Goal: Information Seeking & Learning: Learn about a topic

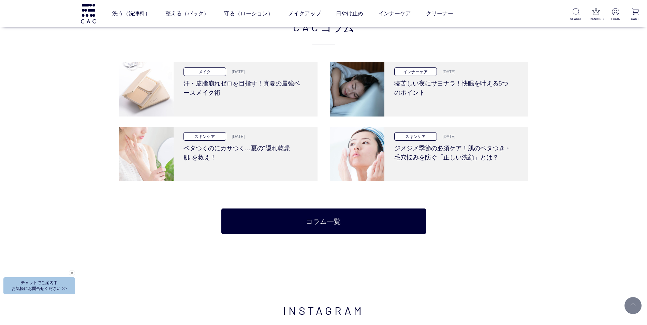
scroll to position [1638, 0]
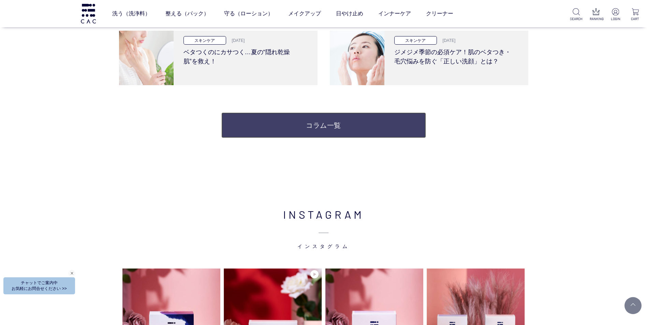
click at [318, 124] on link "コラム一覧" at bounding box center [323, 126] width 205 height 26
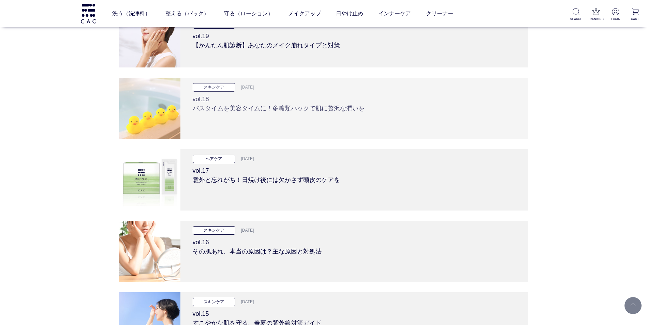
scroll to position [2115, 0]
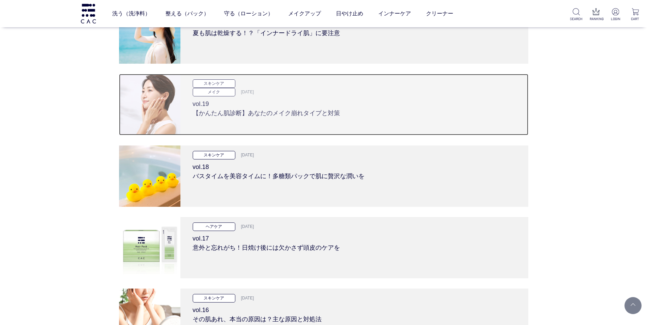
click at [155, 106] on img at bounding box center [149, 104] width 61 height 61
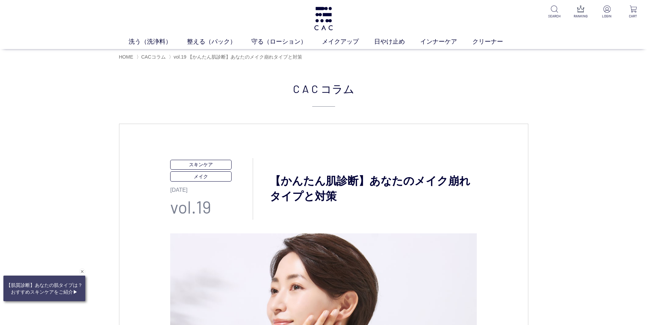
drag, startPoint x: 388, startPoint y: 225, endPoint x: 250, endPoint y: 80, distance: 200.5
click at [133, 56] on span "HOME" at bounding box center [126, 56] width 14 height 5
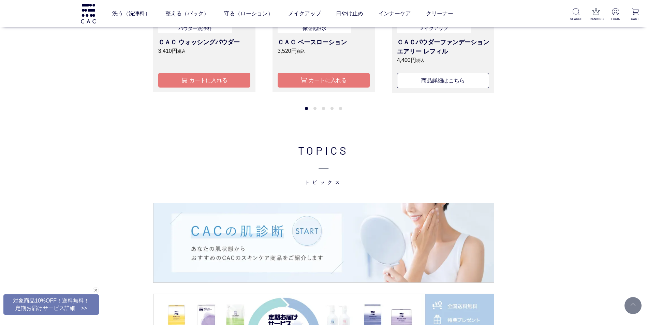
scroll to position [1126, 0]
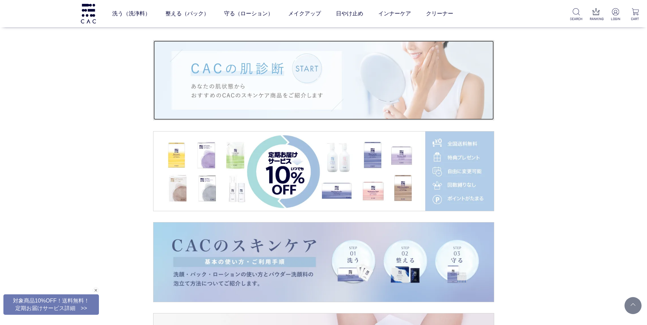
click at [236, 72] on img at bounding box center [324, 80] width 341 height 79
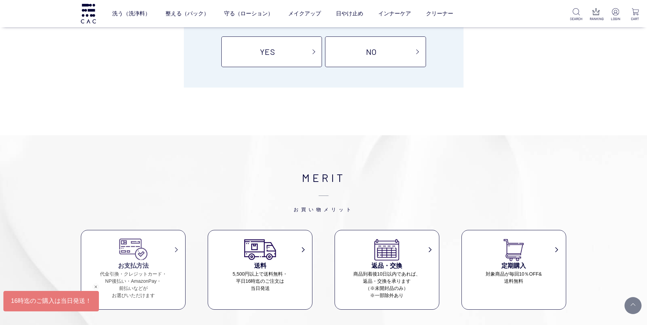
scroll to position [34, 0]
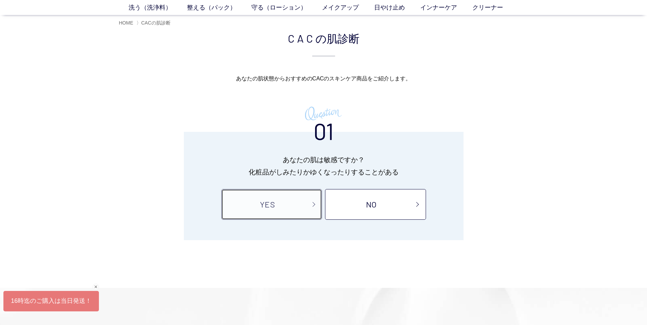
click at [262, 204] on link "YES" at bounding box center [271, 204] width 101 height 31
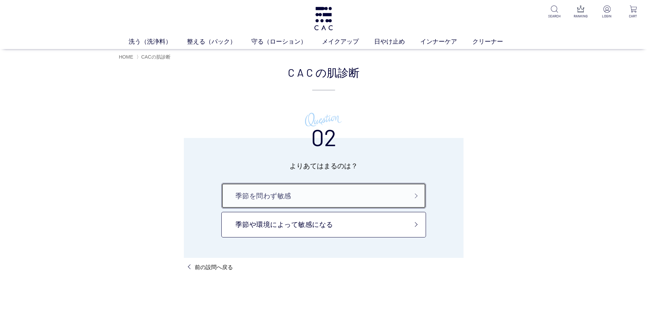
click at [262, 202] on link "季節を問わず敏感" at bounding box center [323, 196] width 205 height 26
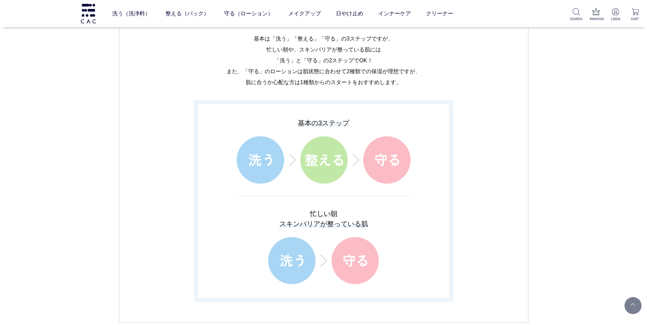
scroll to position [1126, 0]
